Goal: Information Seeking & Learning: Learn about a topic

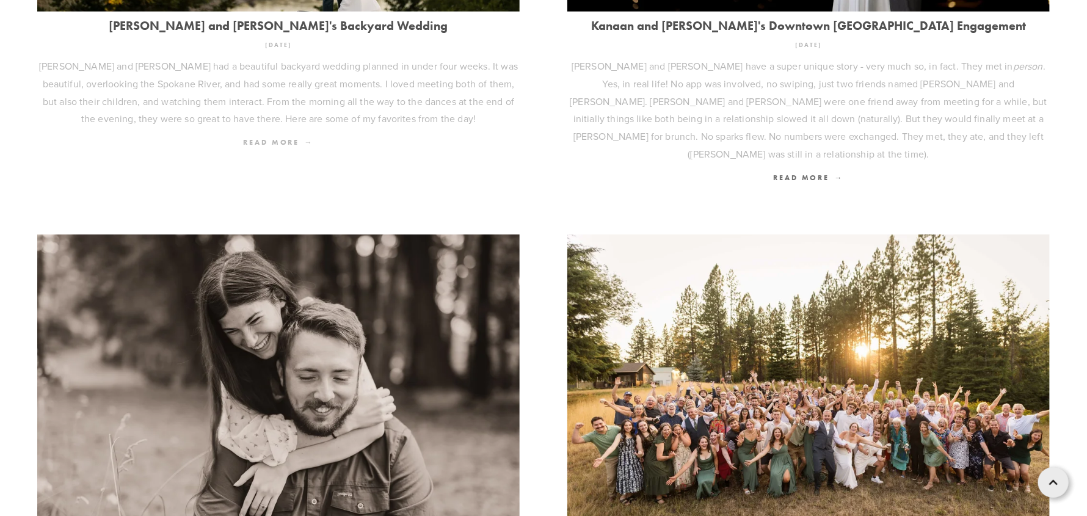
scroll to position [549, 0]
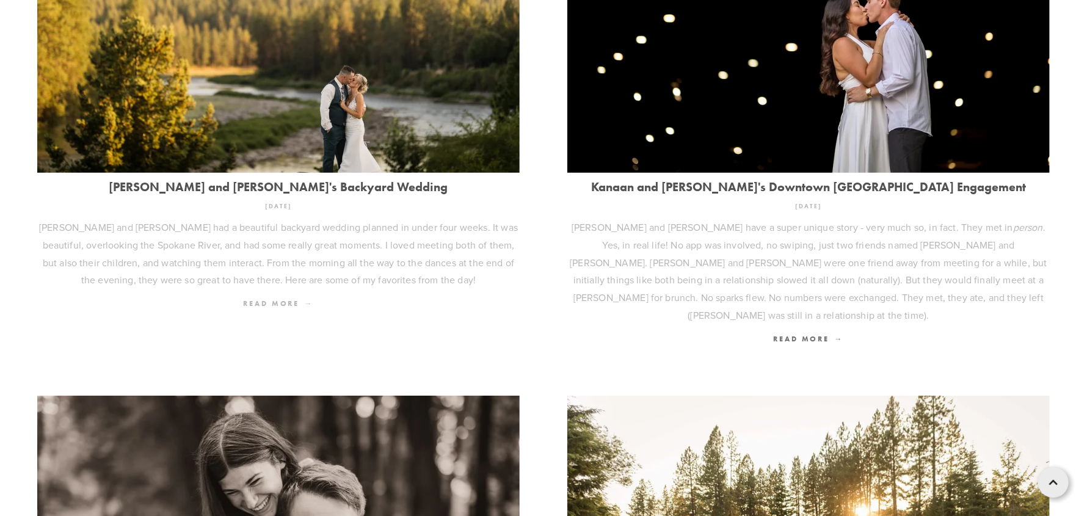
click at [268, 302] on span "Read More" at bounding box center [278, 303] width 70 height 9
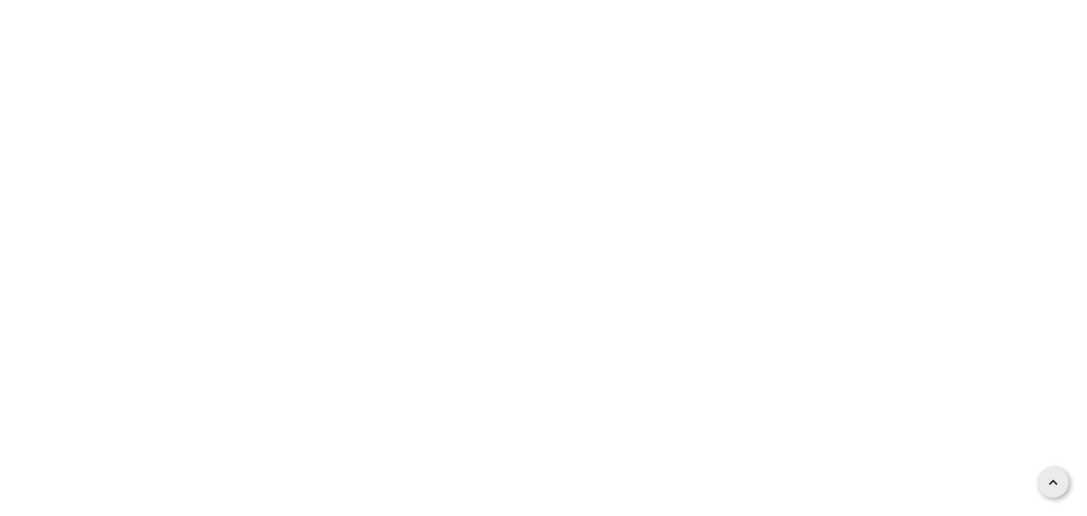
scroll to position [25715, 0]
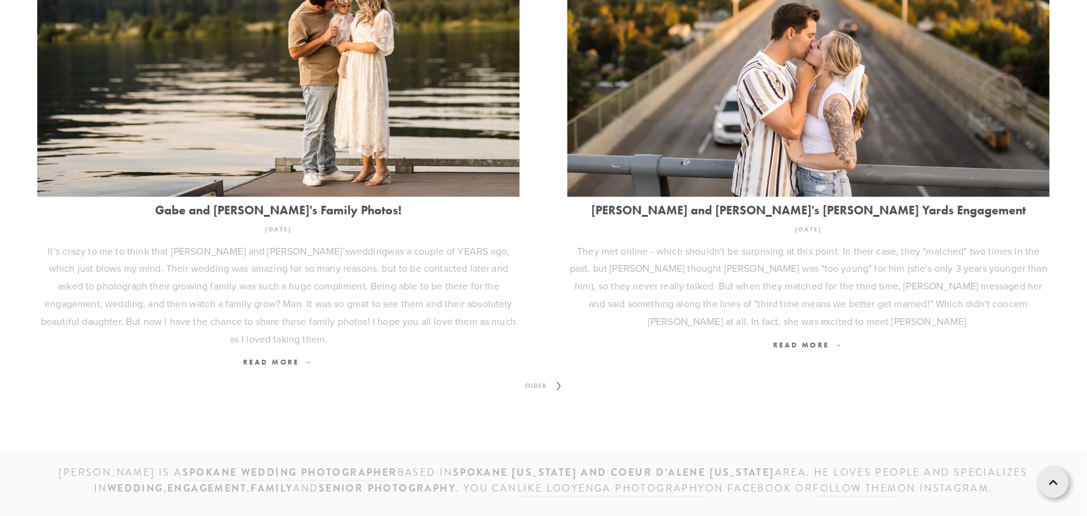
scroll to position [1616, 0]
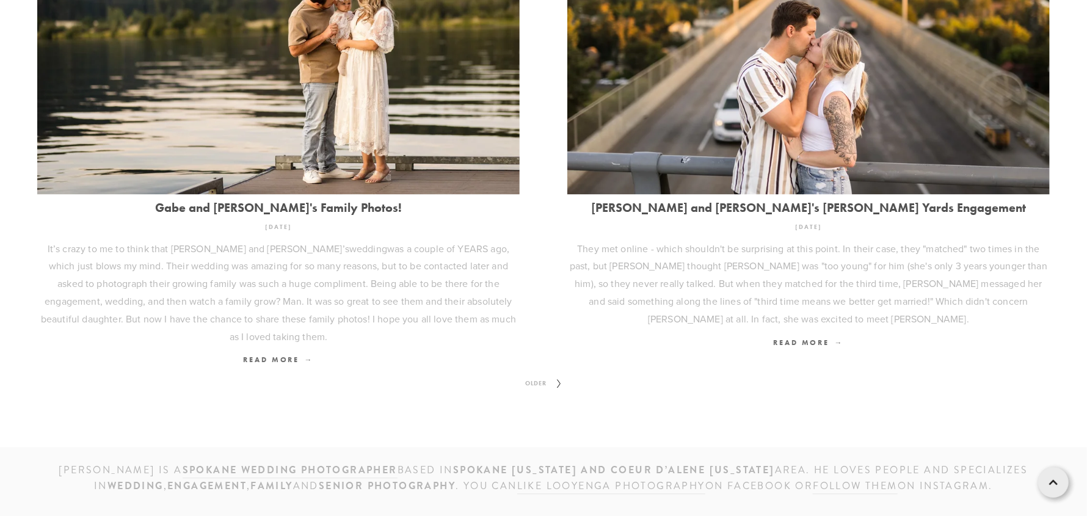
click at [531, 376] on span "Older" at bounding box center [535, 384] width 31 height 16
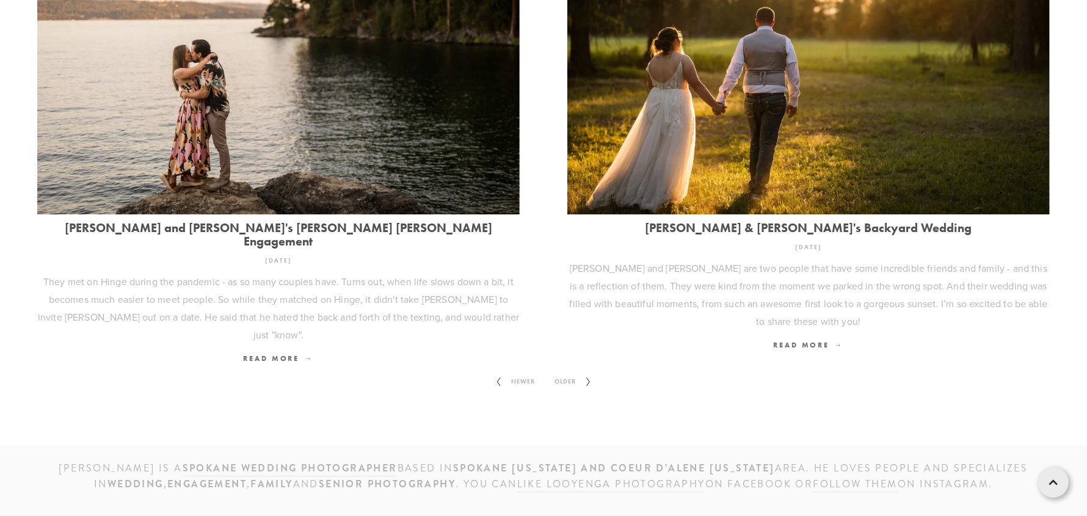
scroll to position [1633, 0]
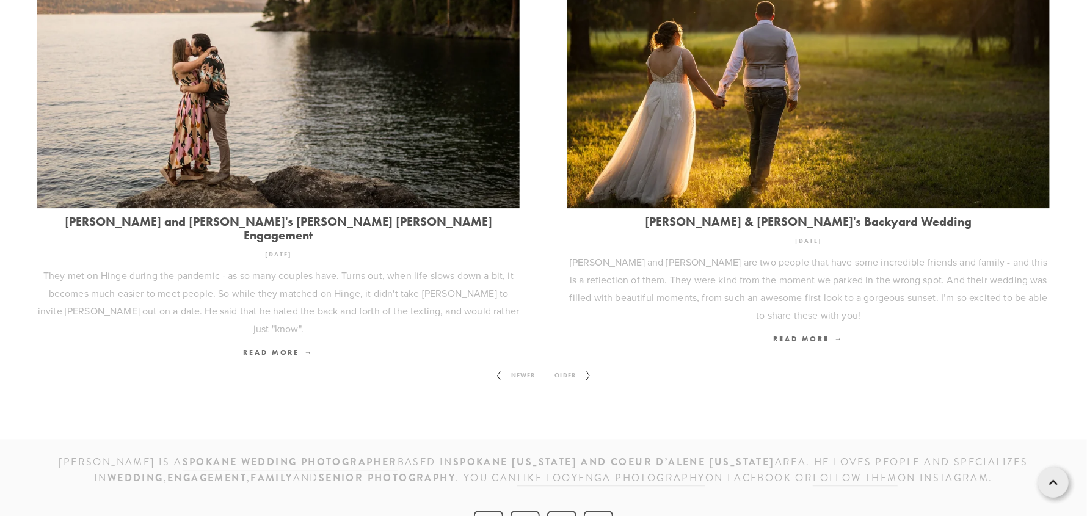
click at [566, 368] on span "Older" at bounding box center [565, 376] width 31 height 16
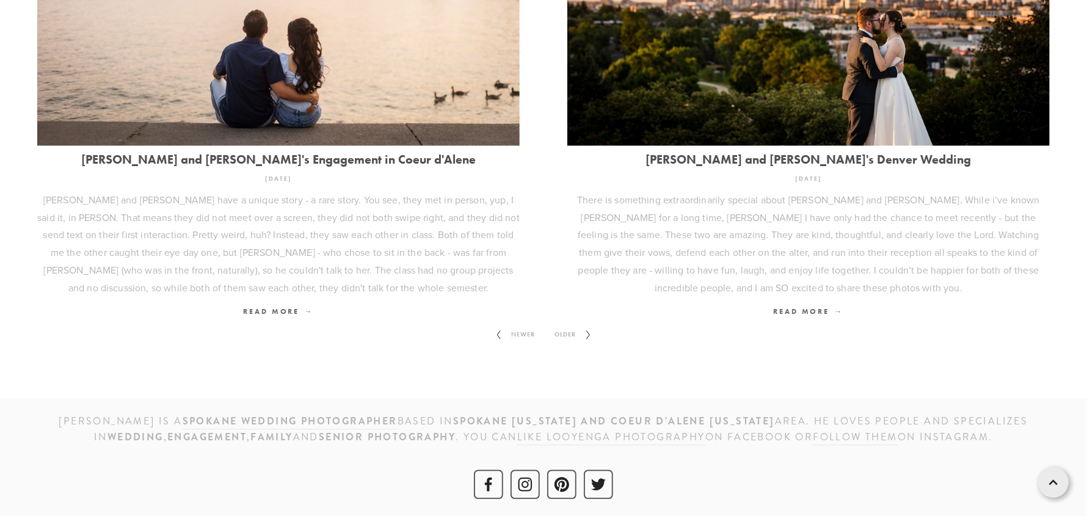
scroll to position [1651, 0]
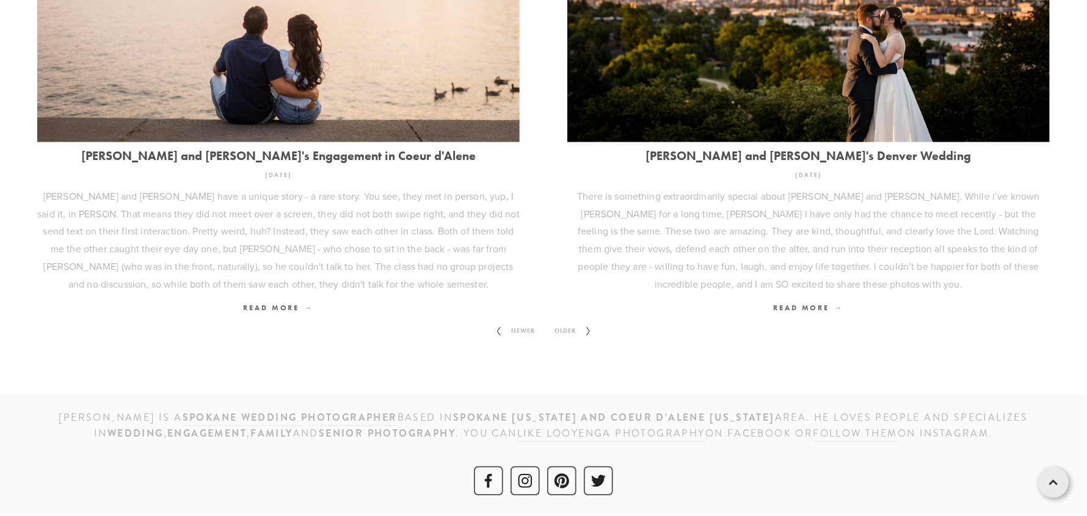
click at [572, 325] on span "Older" at bounding box center [565, 331] width 31 height 16
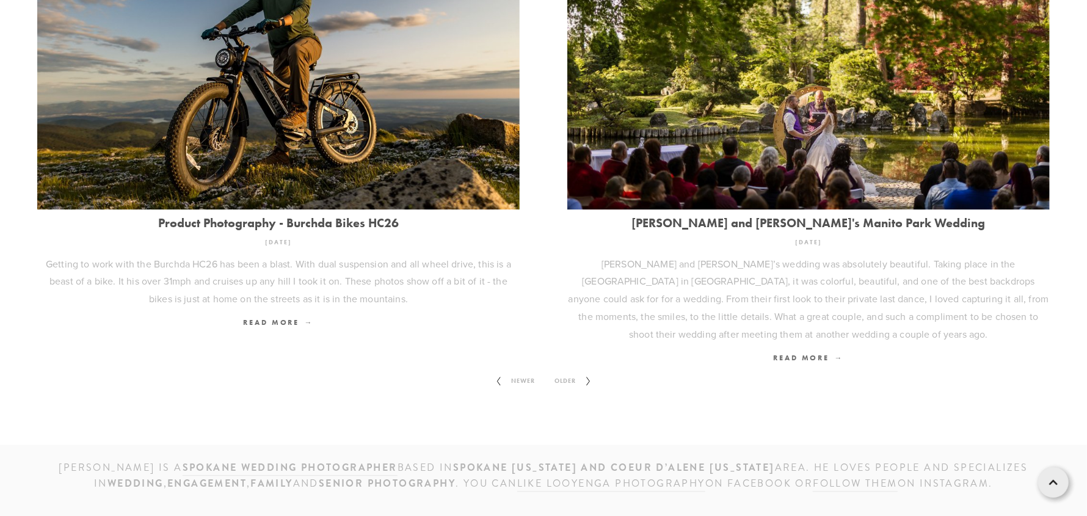
scroll to position [1633, 0]
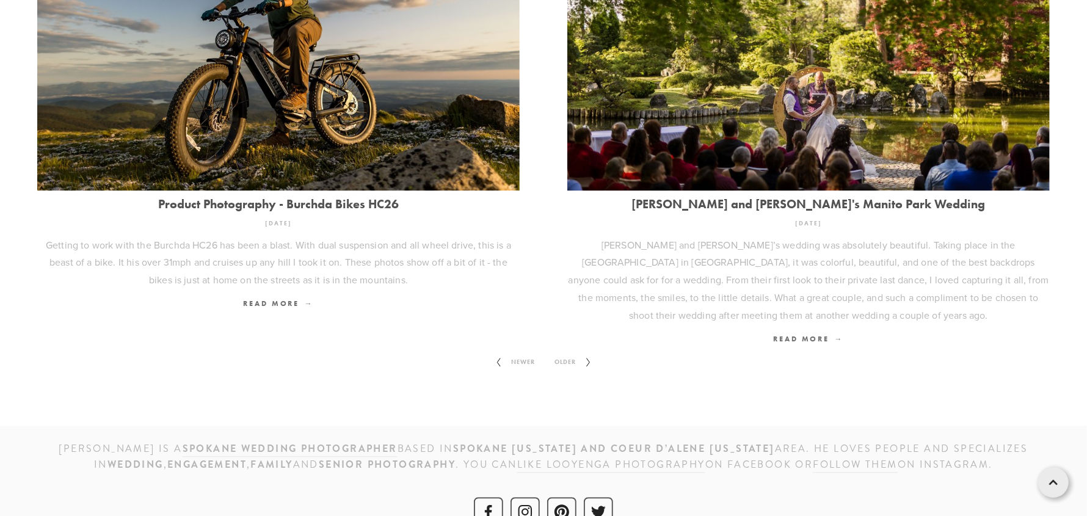
click at [572, 354] on span "Older" at bounding box center [565, 362] width 31 height 16
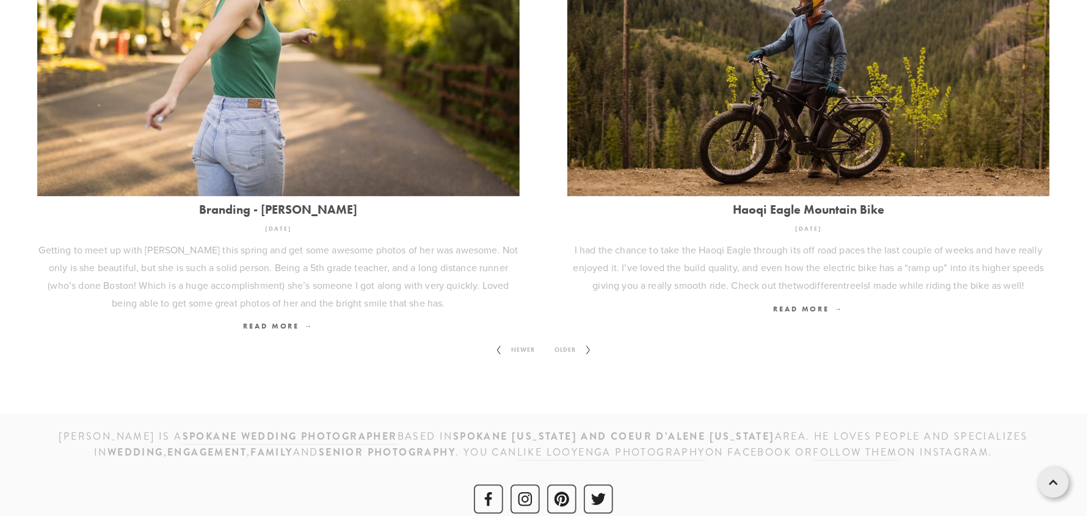
scroll to position [1563, 0]
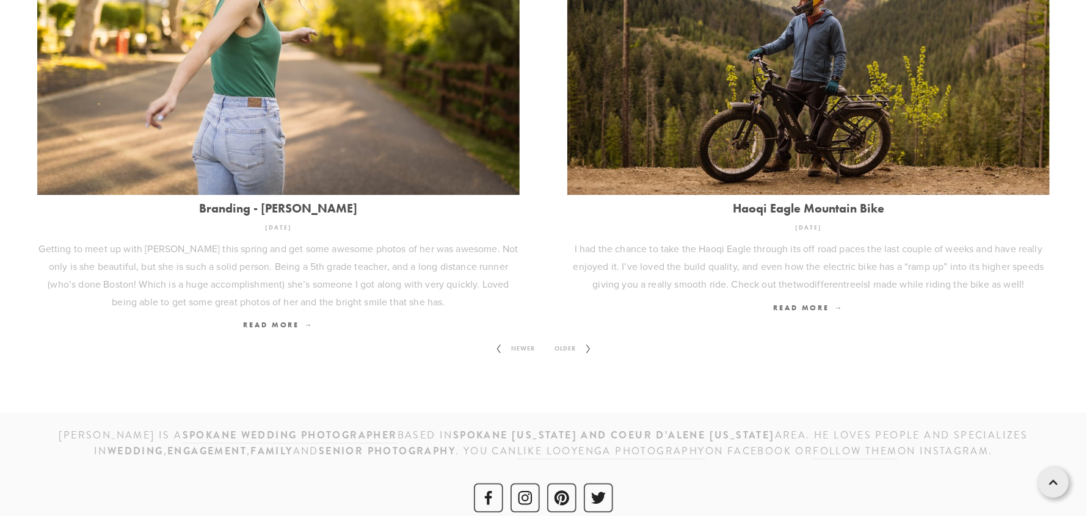
click at [564, 341] on span "Older" at bounding box center [565, 349] width 31 height 16
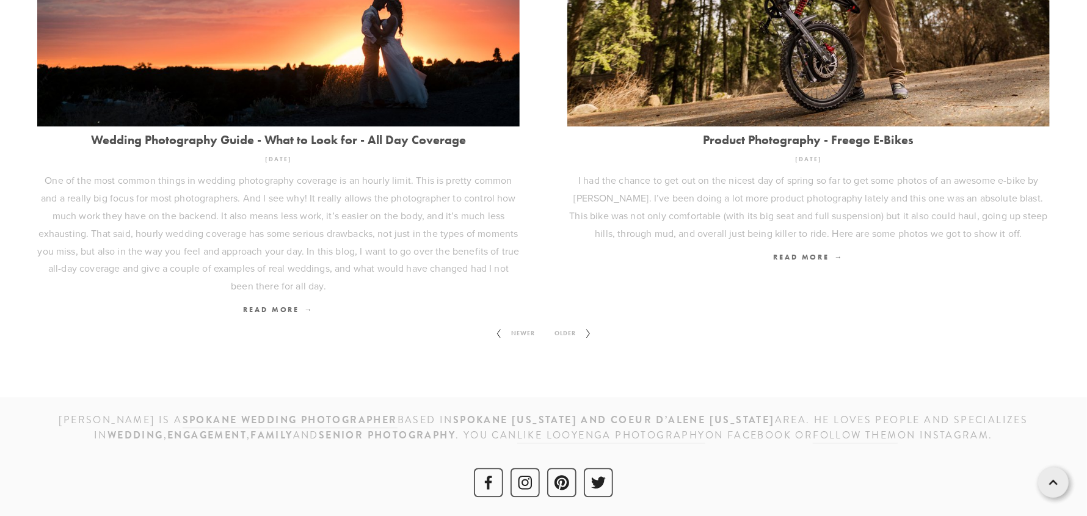
scroll to position [1704, 0]
